Goal: Download file/media

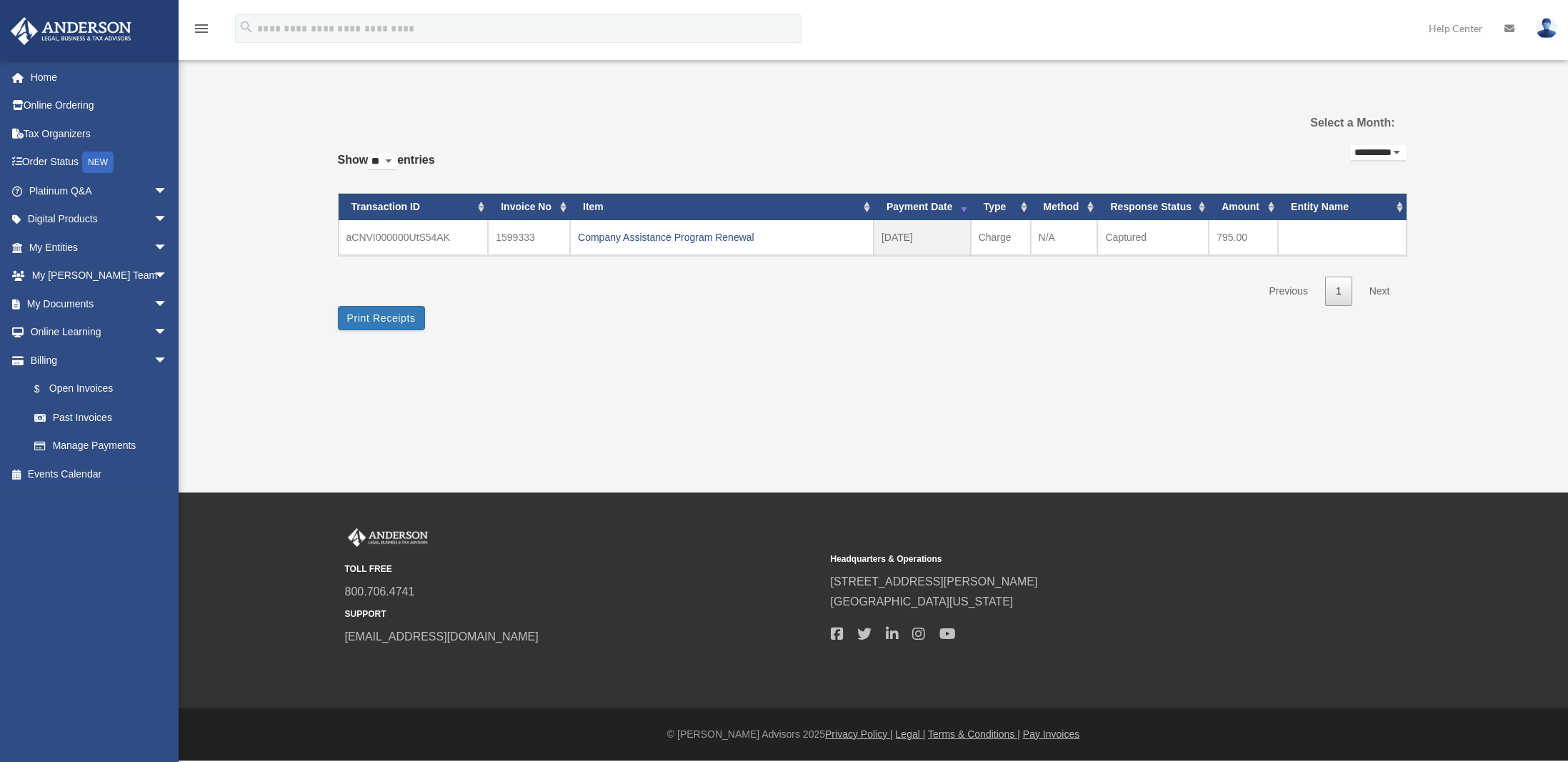
select select "**********"
click at [61, 308] on link "My Documents arrow_drop_down" at bounding box center [99, 304] width 179 height 29
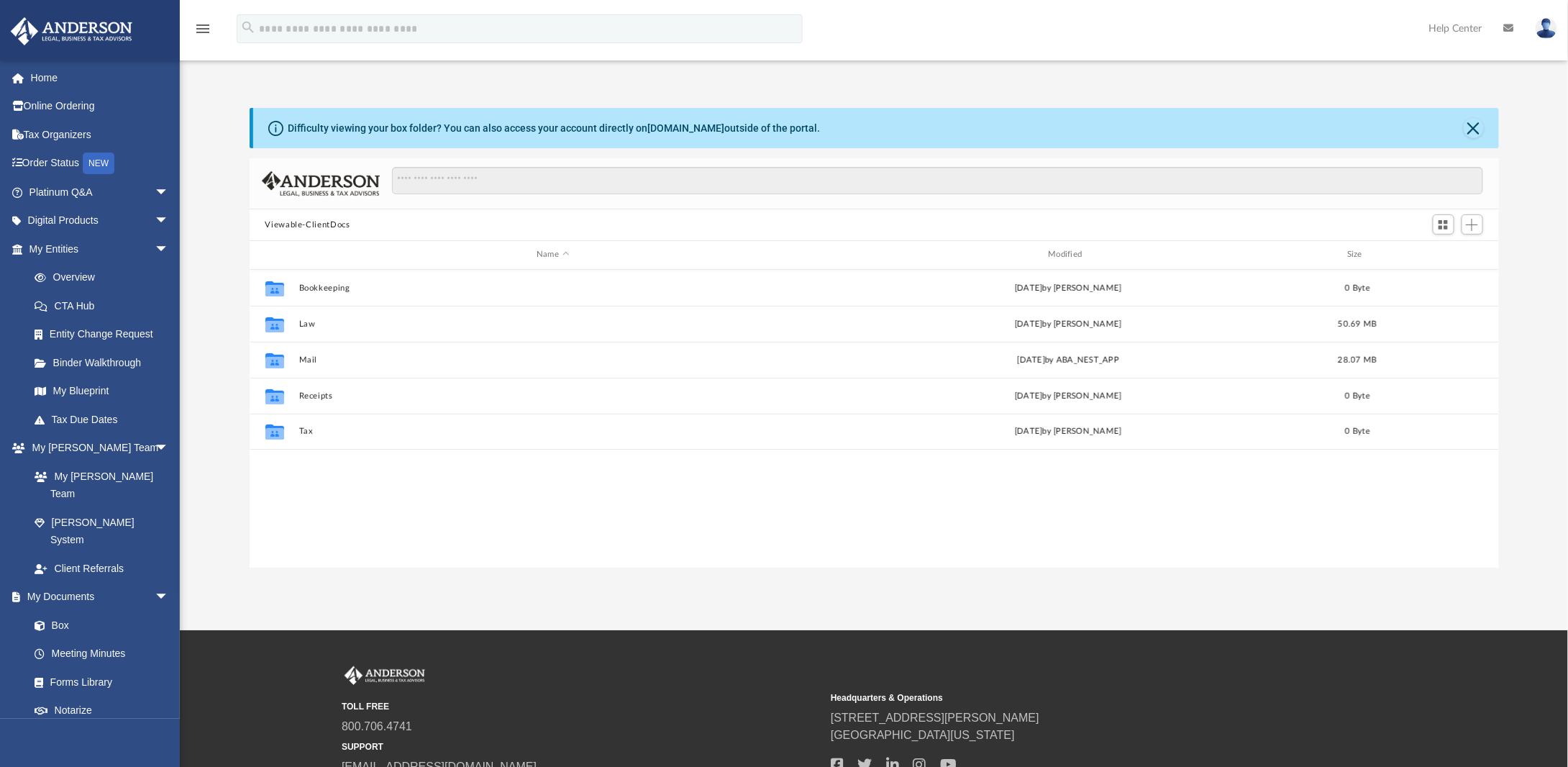
scroll to position [316, 1239]
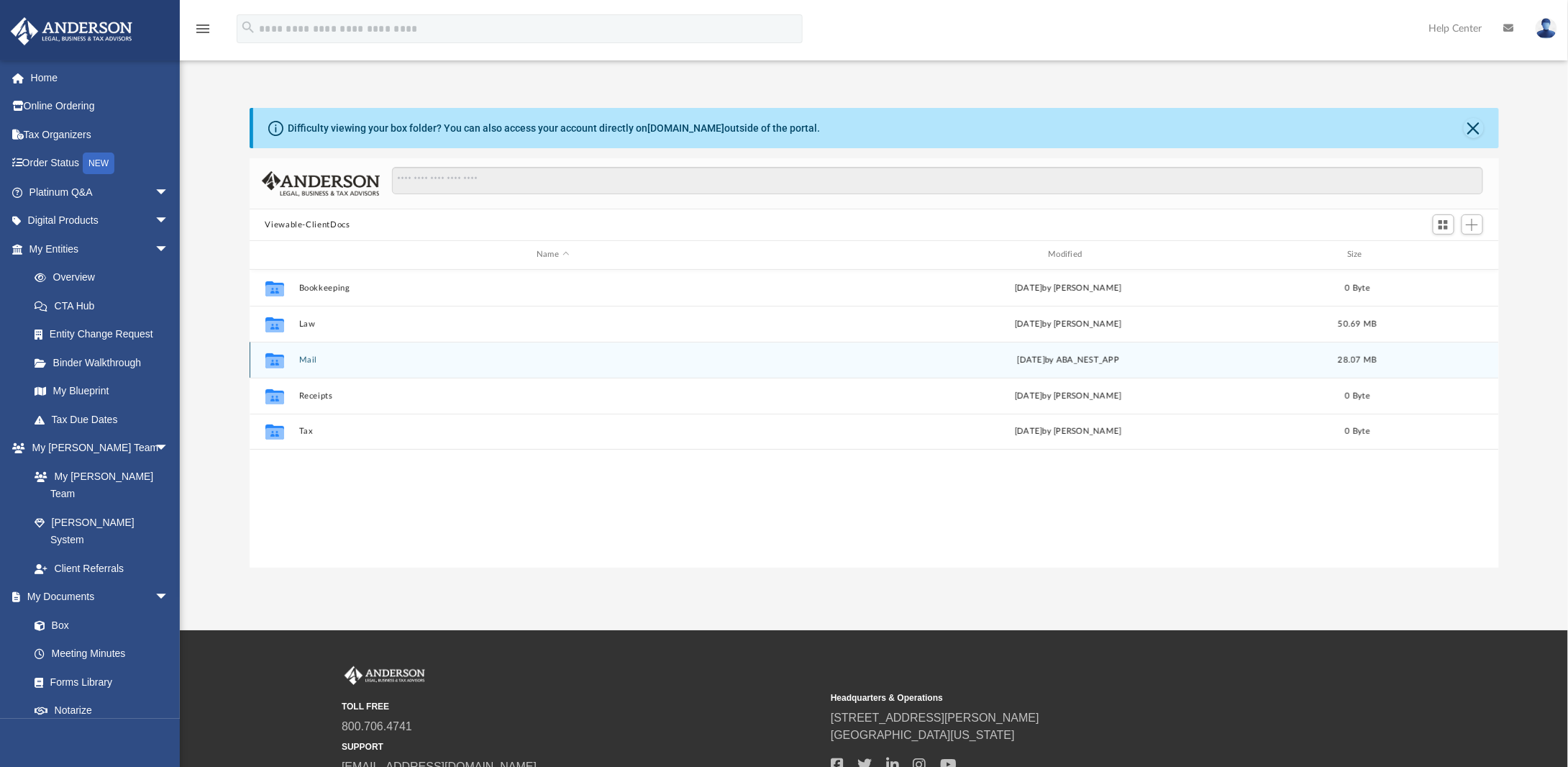
click at [305, 360] on button "Mail" at bounding box center [553, 360] width 508 height 9
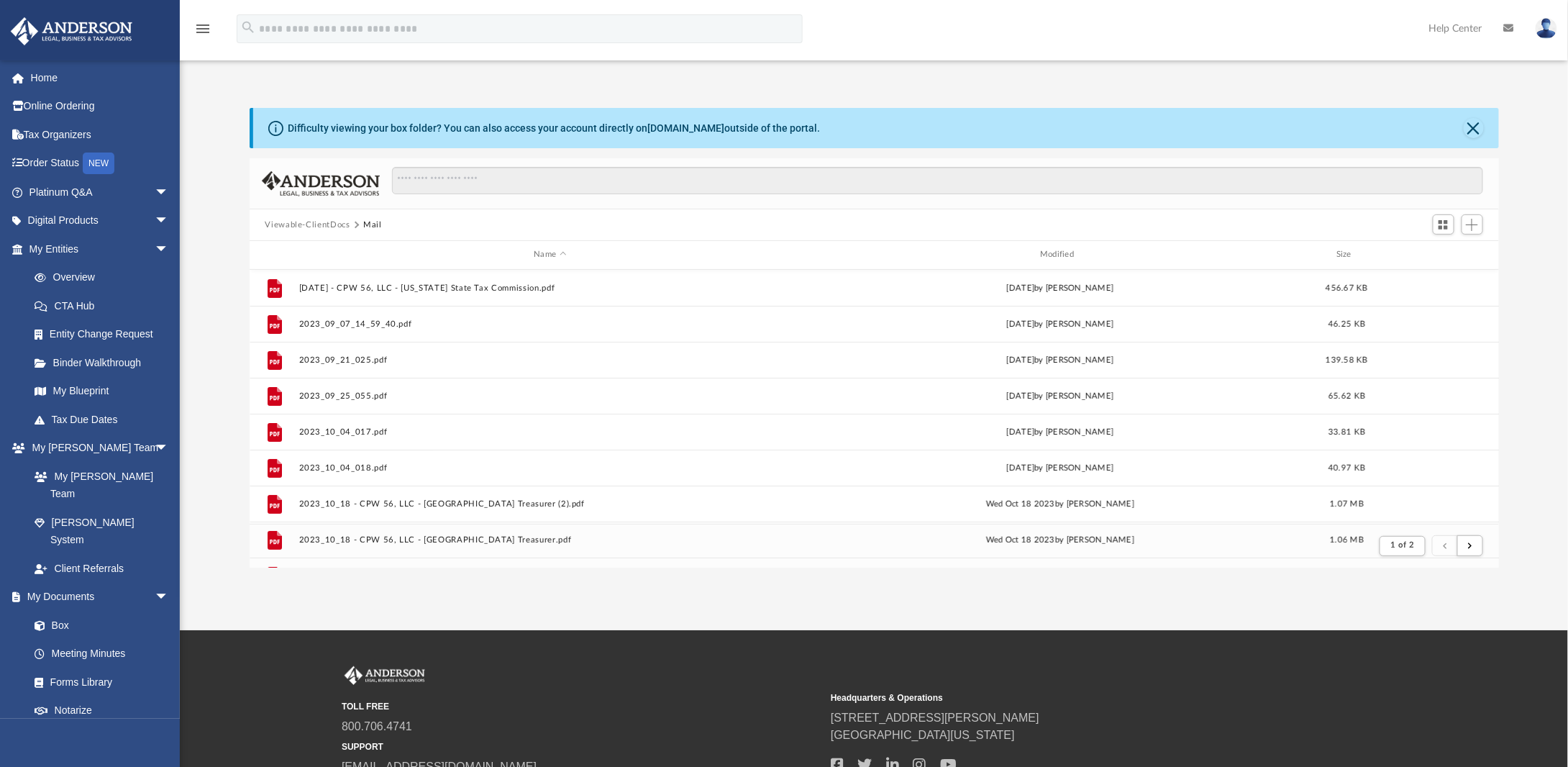
scroll to position [11, 12]
click at [1065, 250] on div "Modified" at bounding box center [1060, 254] width 504 height 13
click at [1081, 254] on span "Modified" at bounding box center [1079, 254] width 5 height 5
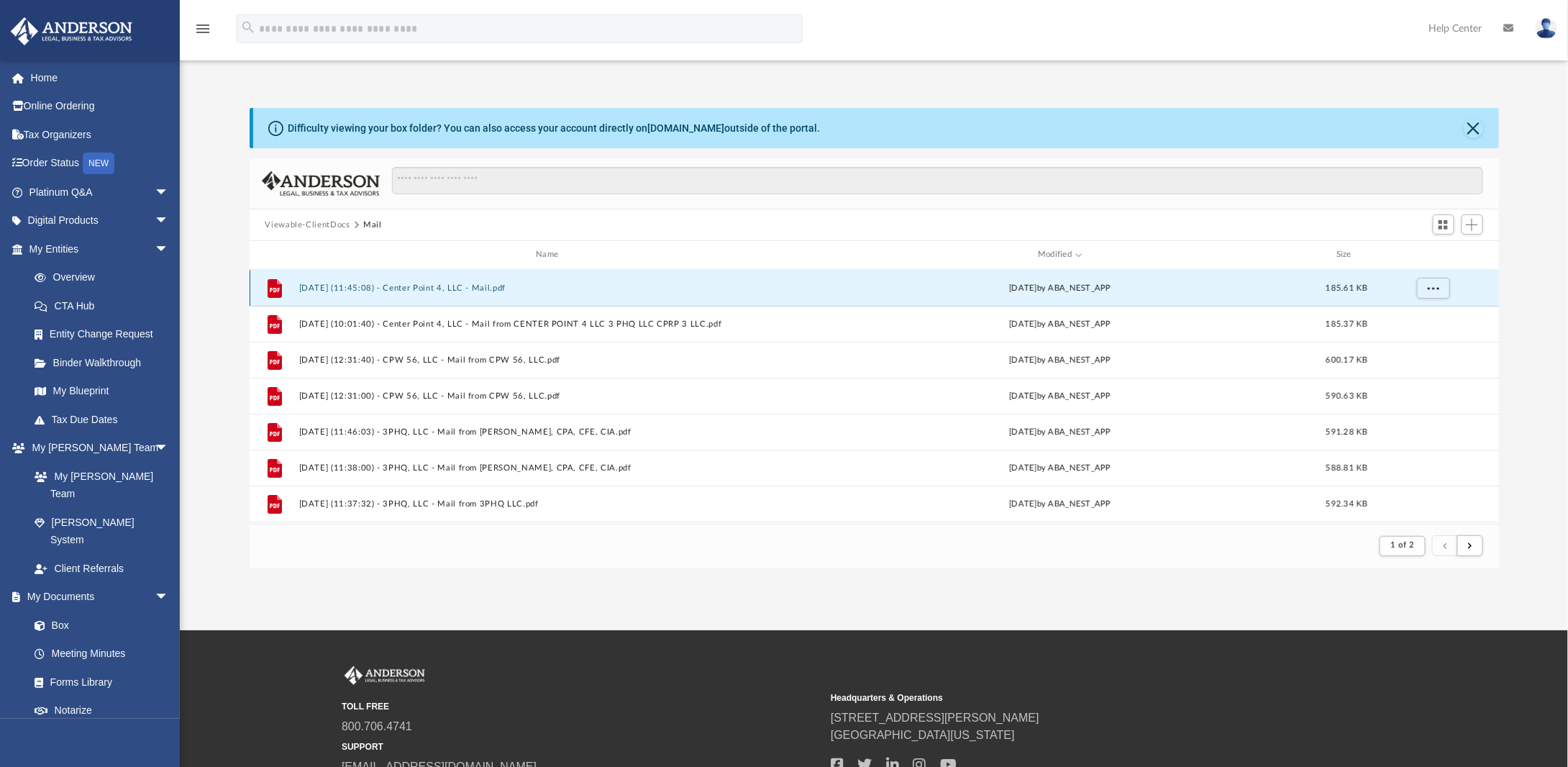
click at [479, 284] on button "[DATE] (11:45:08) - Center Point 4, LLC - Mail.pdf" at bounding box center [551, 288] width 504 height 9
